Goal: Task Accomplishment & Management: Manage account settings

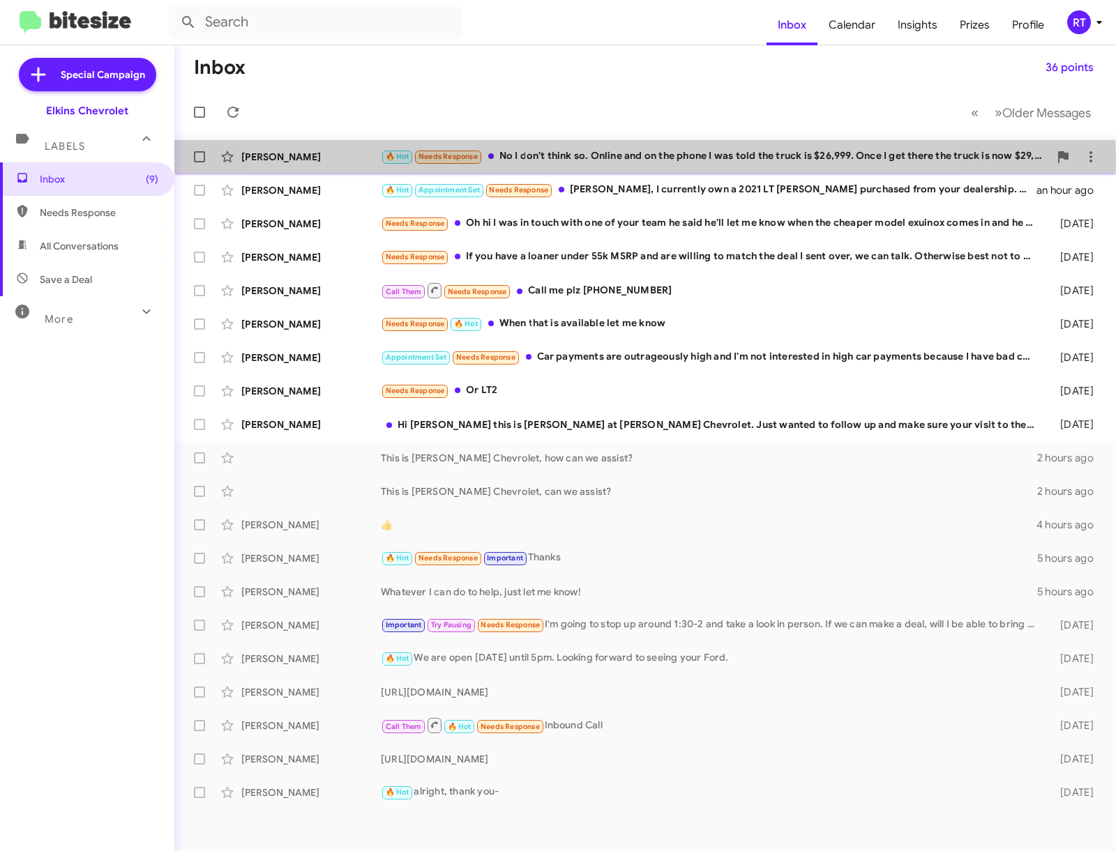
click at [594, 159] on div "🔥 Hot Needs Response No I don't think so. Online and on the phone I was told th…" at bounding box center [715, 157] width 668 height 16
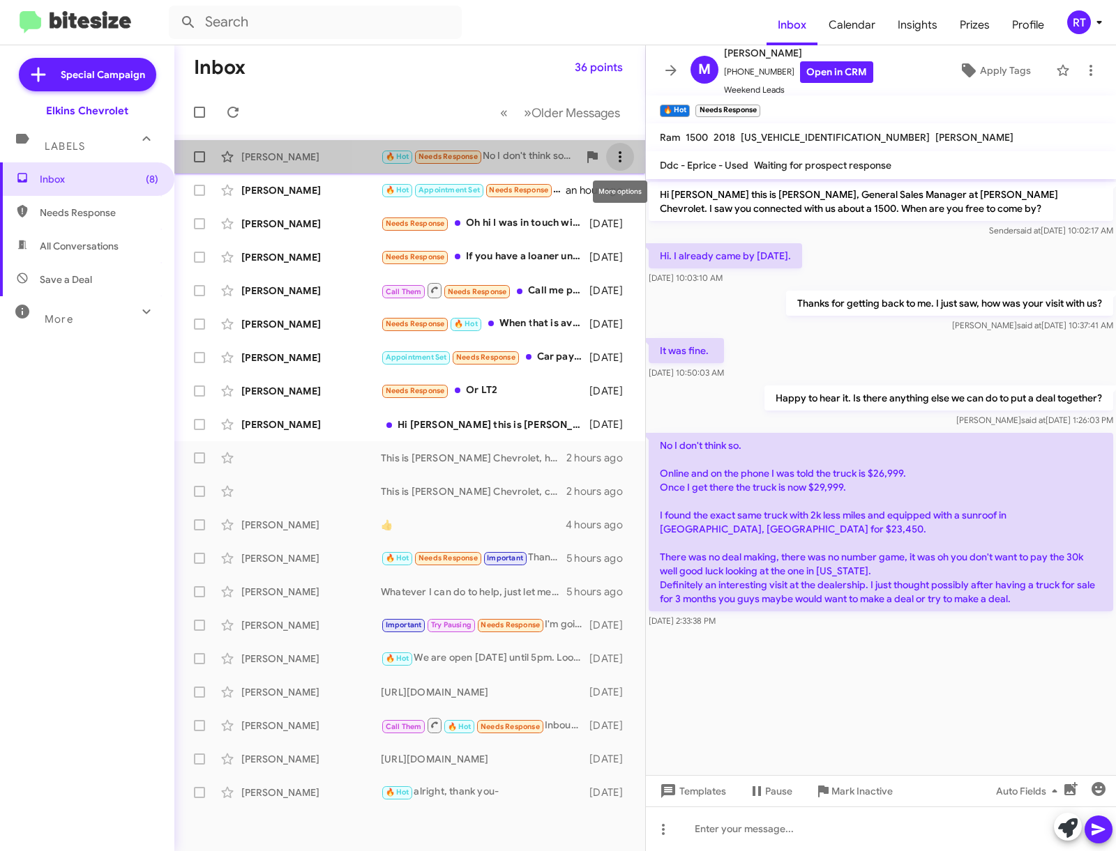
click at [622, 162] on icon at bounding box center [620, 157] width 17 height 17
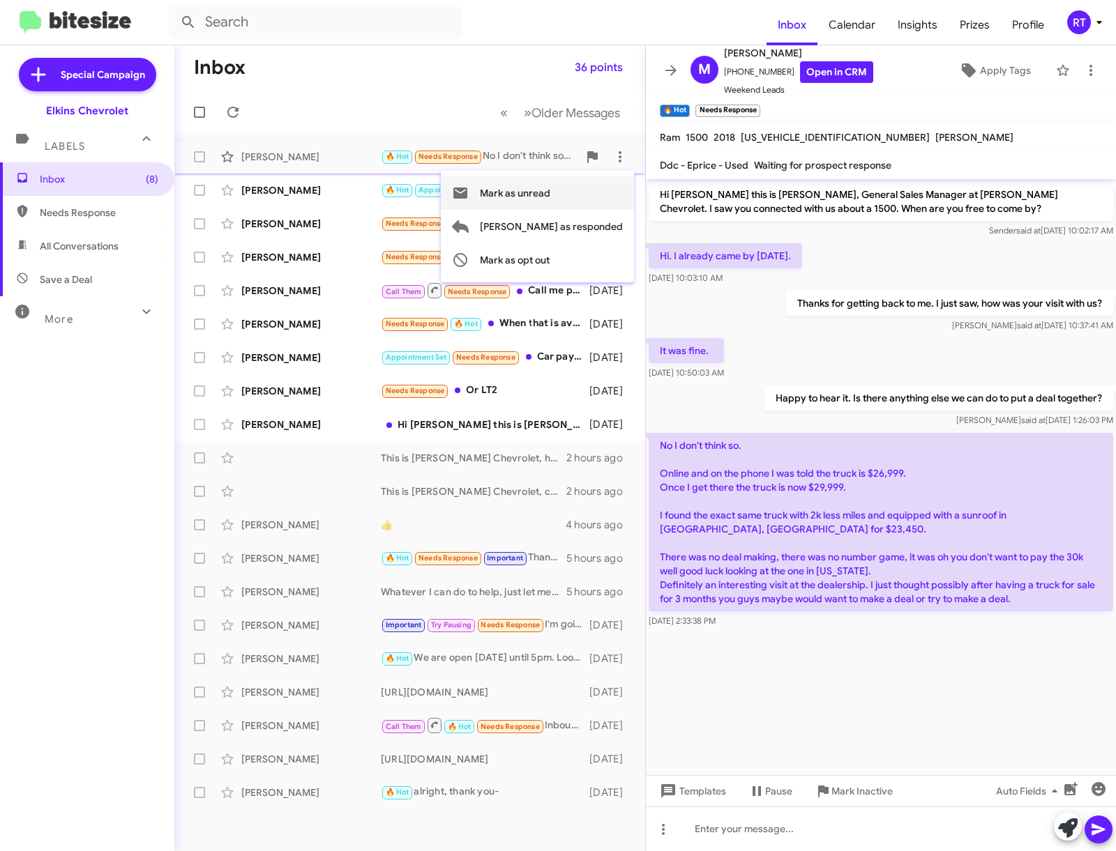
click at [550, 197] on span "Mark as unread" at bounding box center [515, 192] width 70 height 33
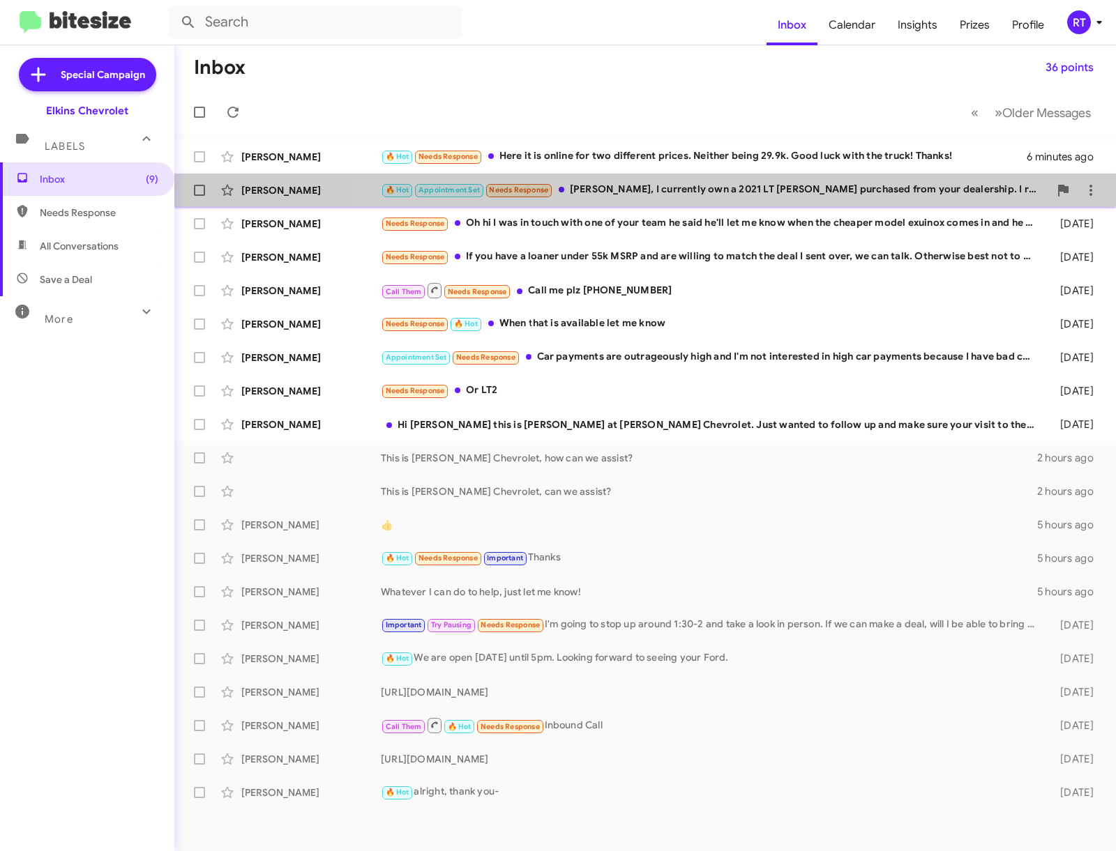
click at [741, 182] on div "🔥 Hot Appointment Set Needs Response [PERSON_NAME], I currently own a 2021 LT […" at bounding box center [715, 190] width 668 height 16
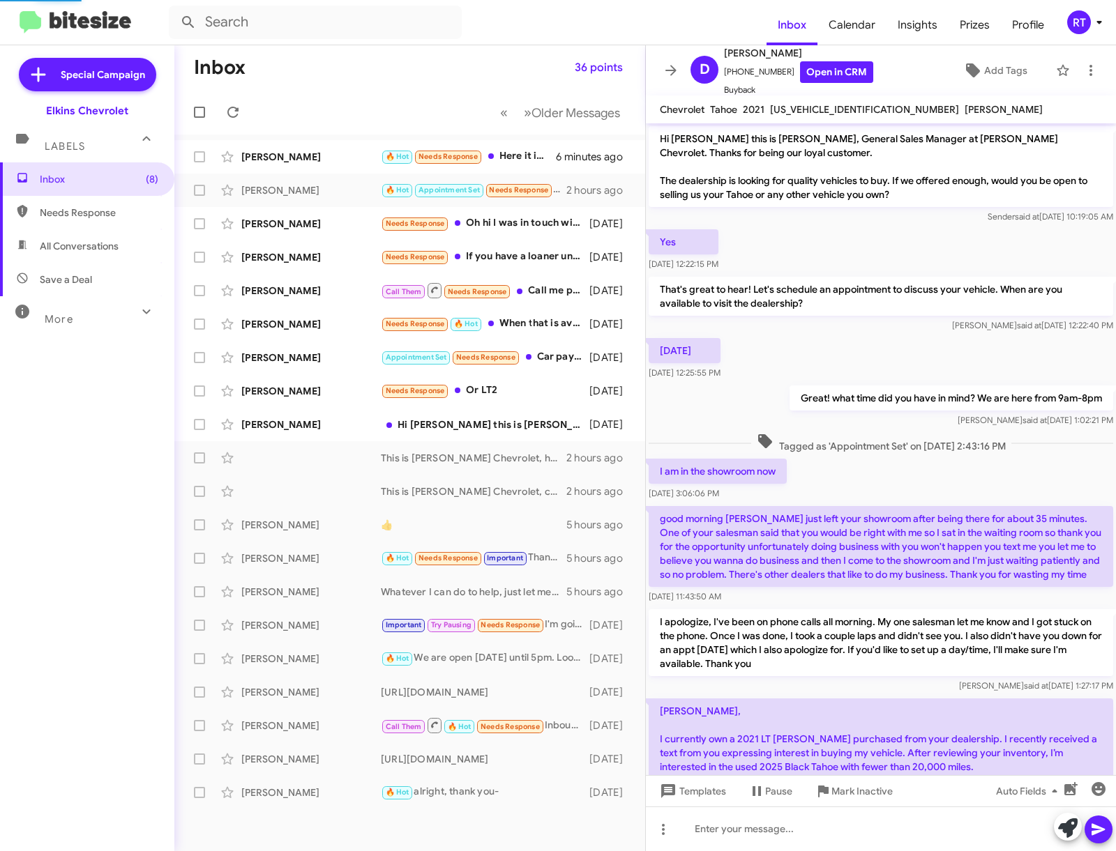
scroll to position [204, 0]
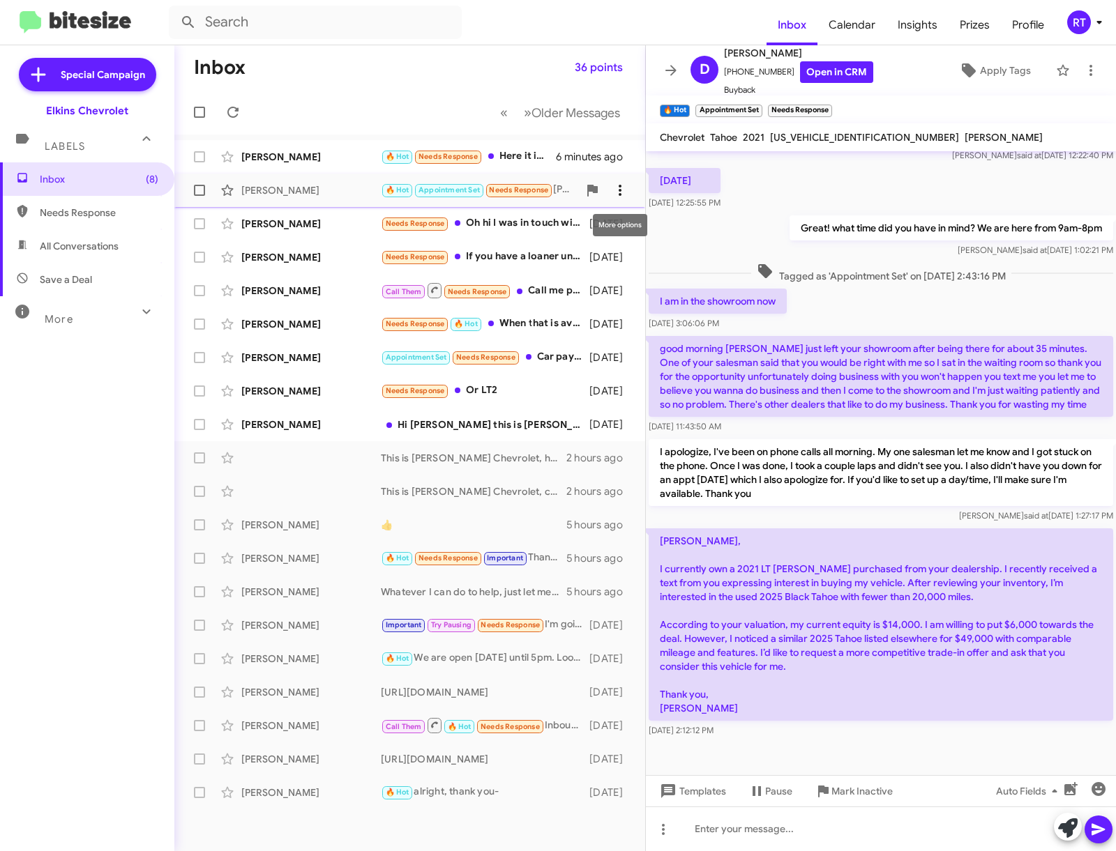
click at [623, 188] on icon at bounding box center [620, 190] width 17 height 17
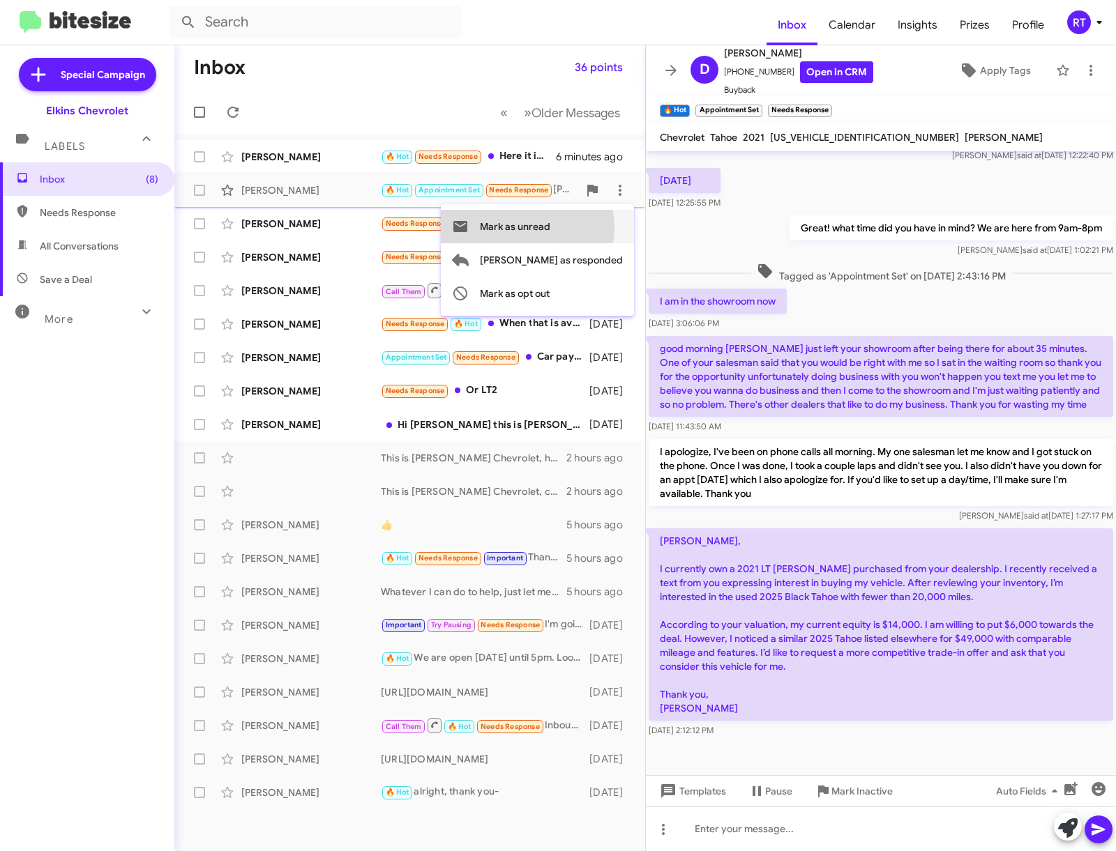
click at [550, 227] on span "Mark as unread" at bounding box center [515, 226] width 70 height 33
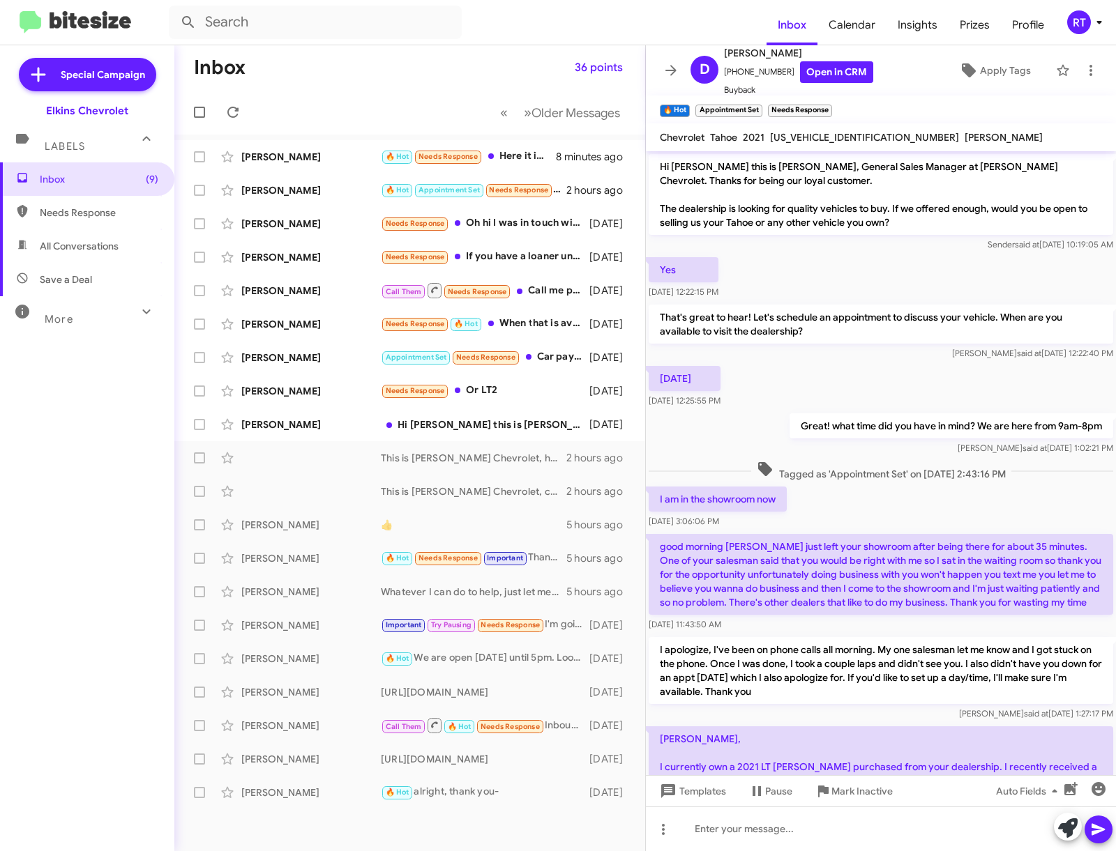
scroll to position [232, 0]
